Goal: Transaction & Acquisition: Purchase product/service

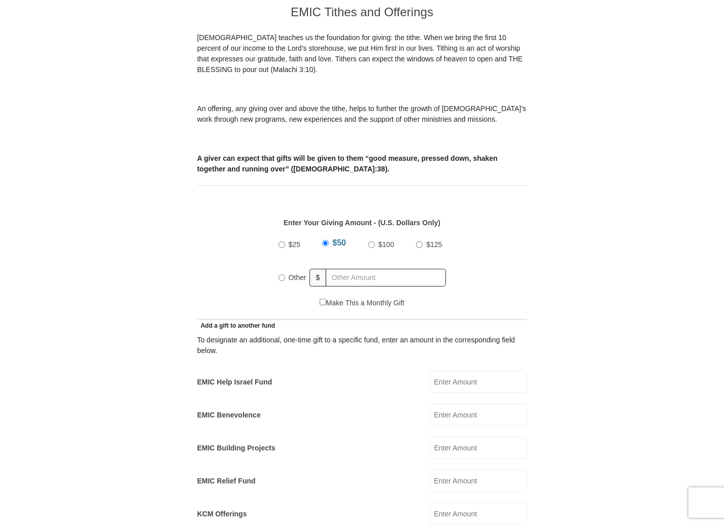
scroll to position [321, 0]
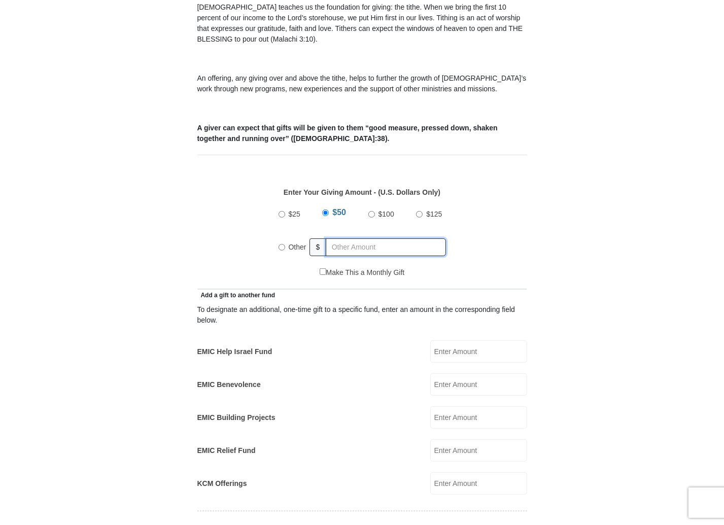
radio input "true"
click at [339, 239] on input "text" at bounding box center [388, 248] width 116 height 18
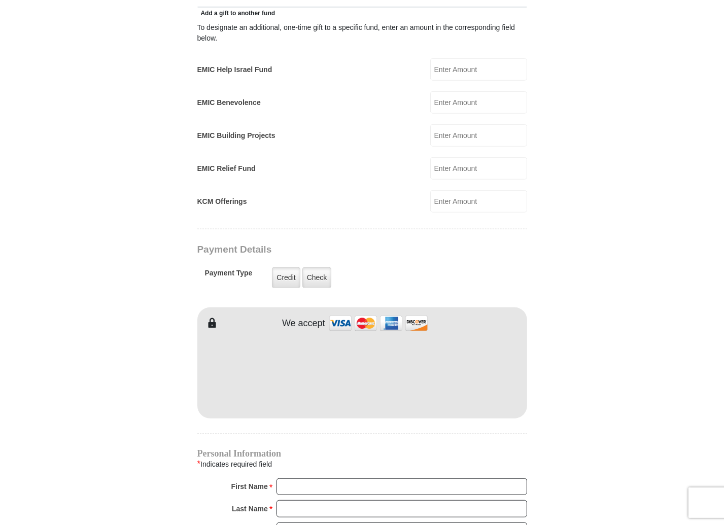
scroll to position [615, 0]
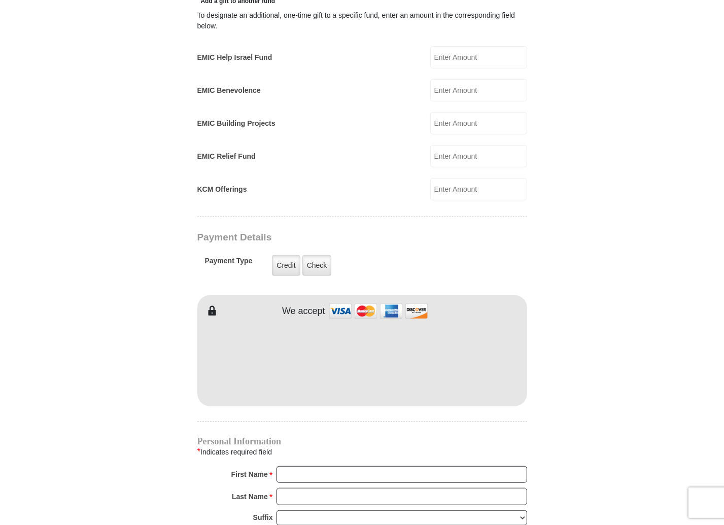
type input "20"
type input "[PERSON_NAME]"
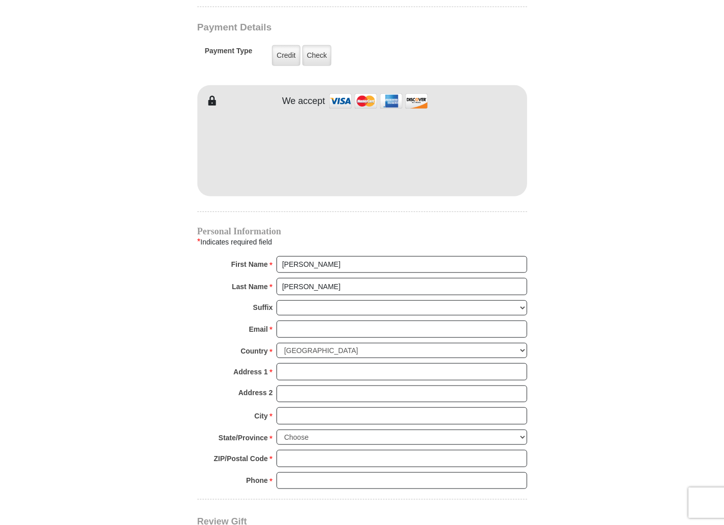
scroll to position [902, 0]
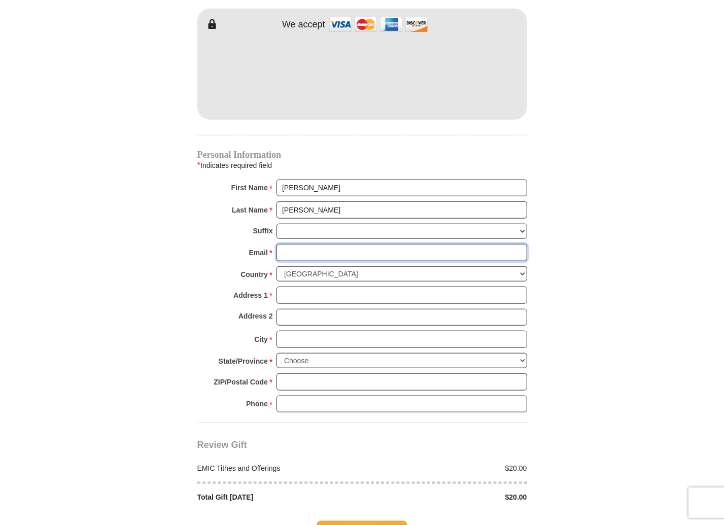
click at [290, 244] on input "Email *" at bounding box center [402, 252] width 251 height 17
type input "[EMAIL_ADDRESS][DOMAIN_NAME]"
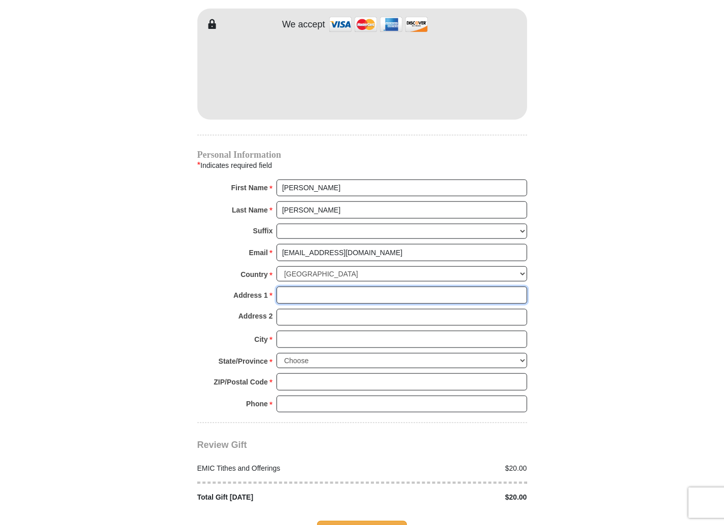
type input "[STREET_ADDRESS]"
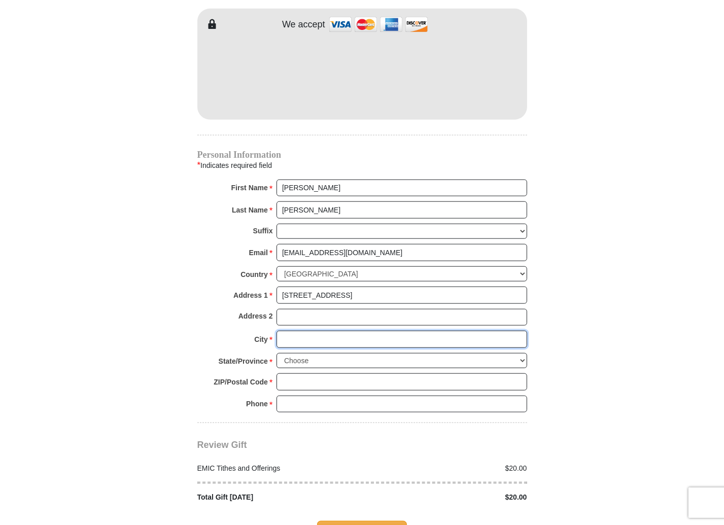
type input "Wildwood"
select select "MO"
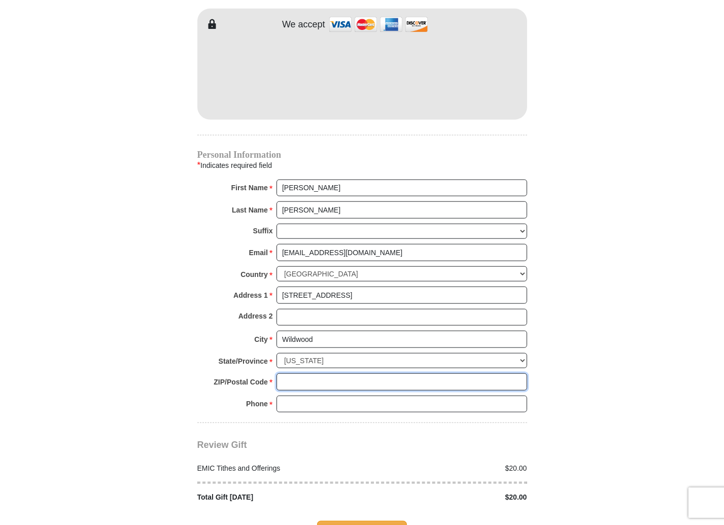
type input "63040"
type input "3144713407"
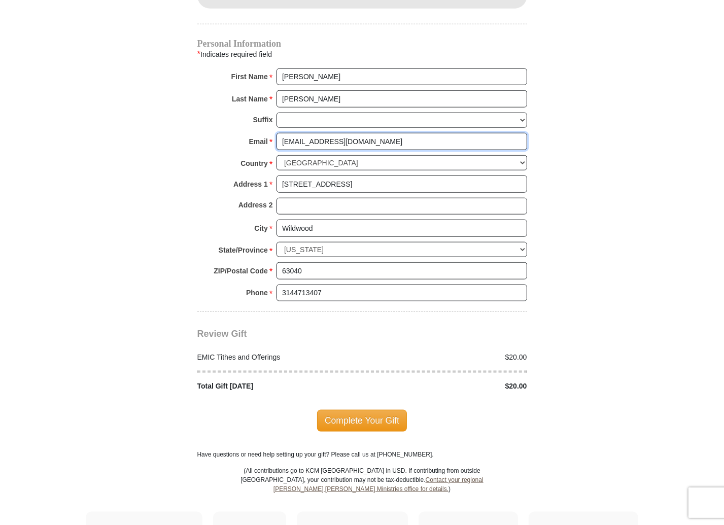
scroll to position [1057, 0]
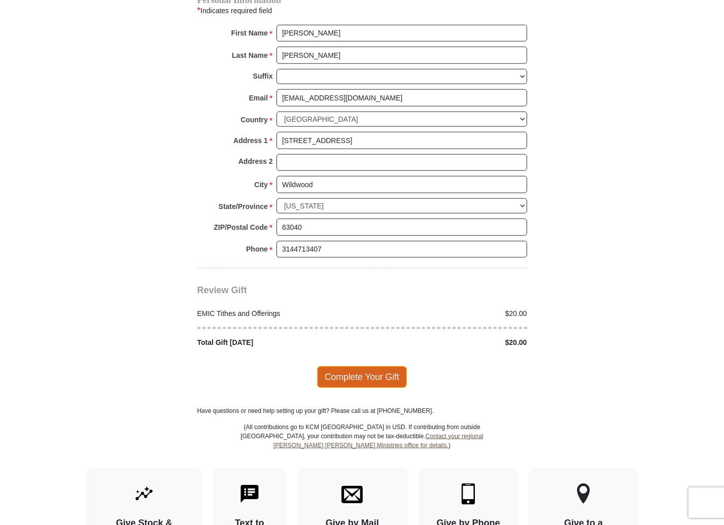
click at [353, 366] on span "Complete Your Gift" at bounding box center [362, 376] width 90 height 21
